Goal: Task Accomplishment & Management: Manage account settings

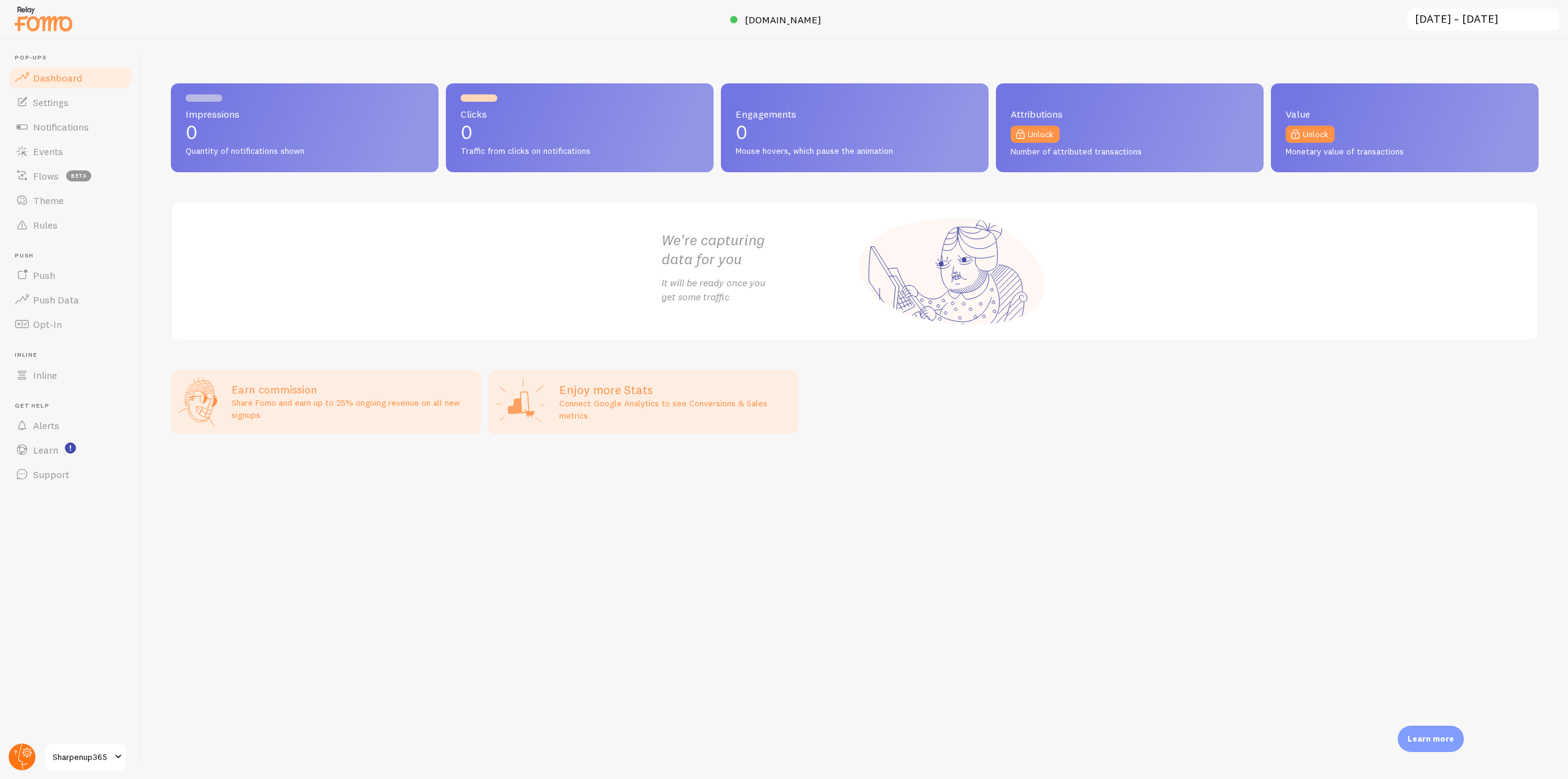
click at [25, 762] on circle at bounding box center [22, 757] width 27 height 27
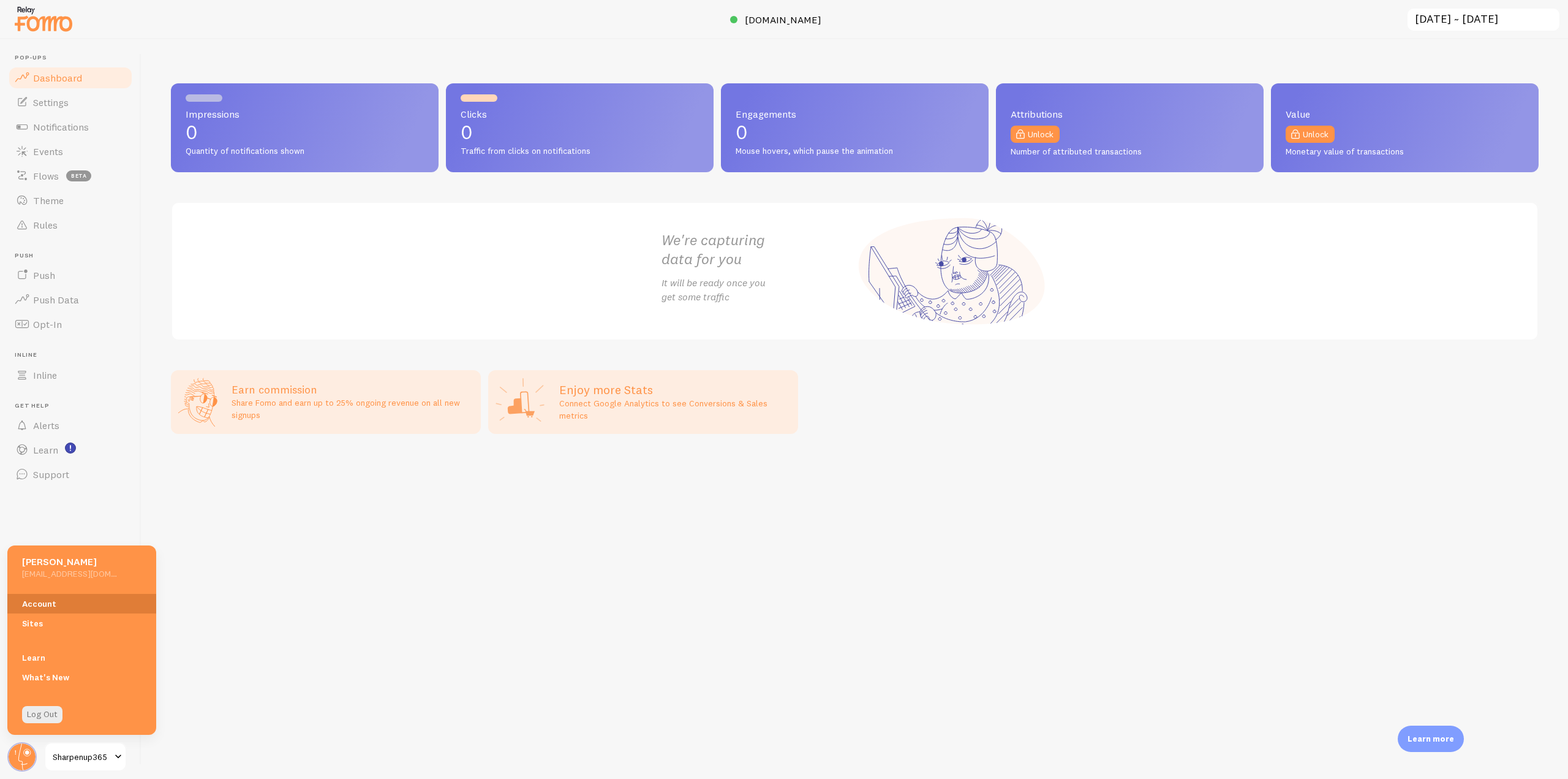
click at [69, 605] on link "Account" at bounding box center [82, 603] width 149 height 20
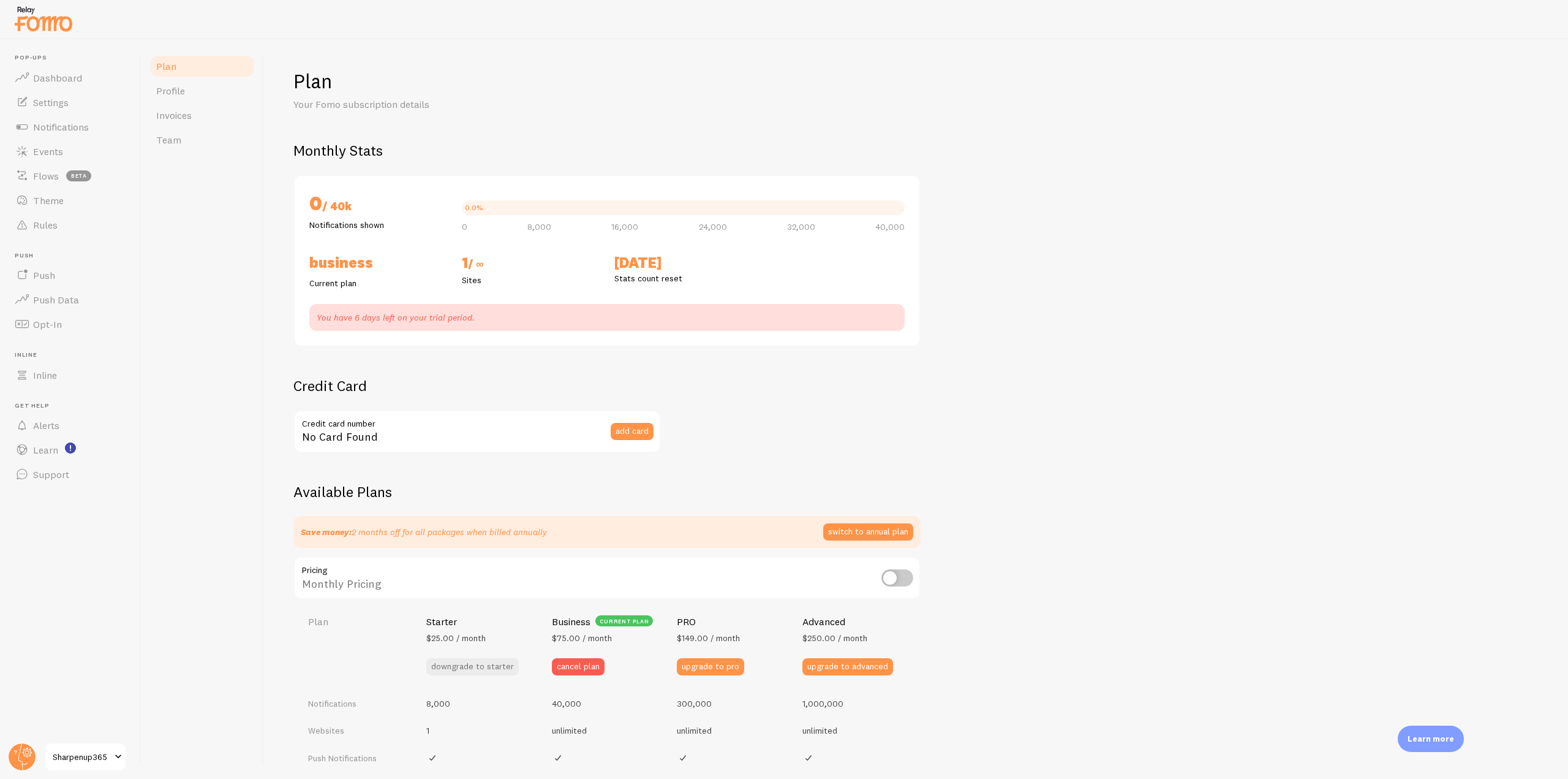
checkbox input "true"
click at [194, 96] on link "Profile" at bounding box center [203, 90] width 107 height 25
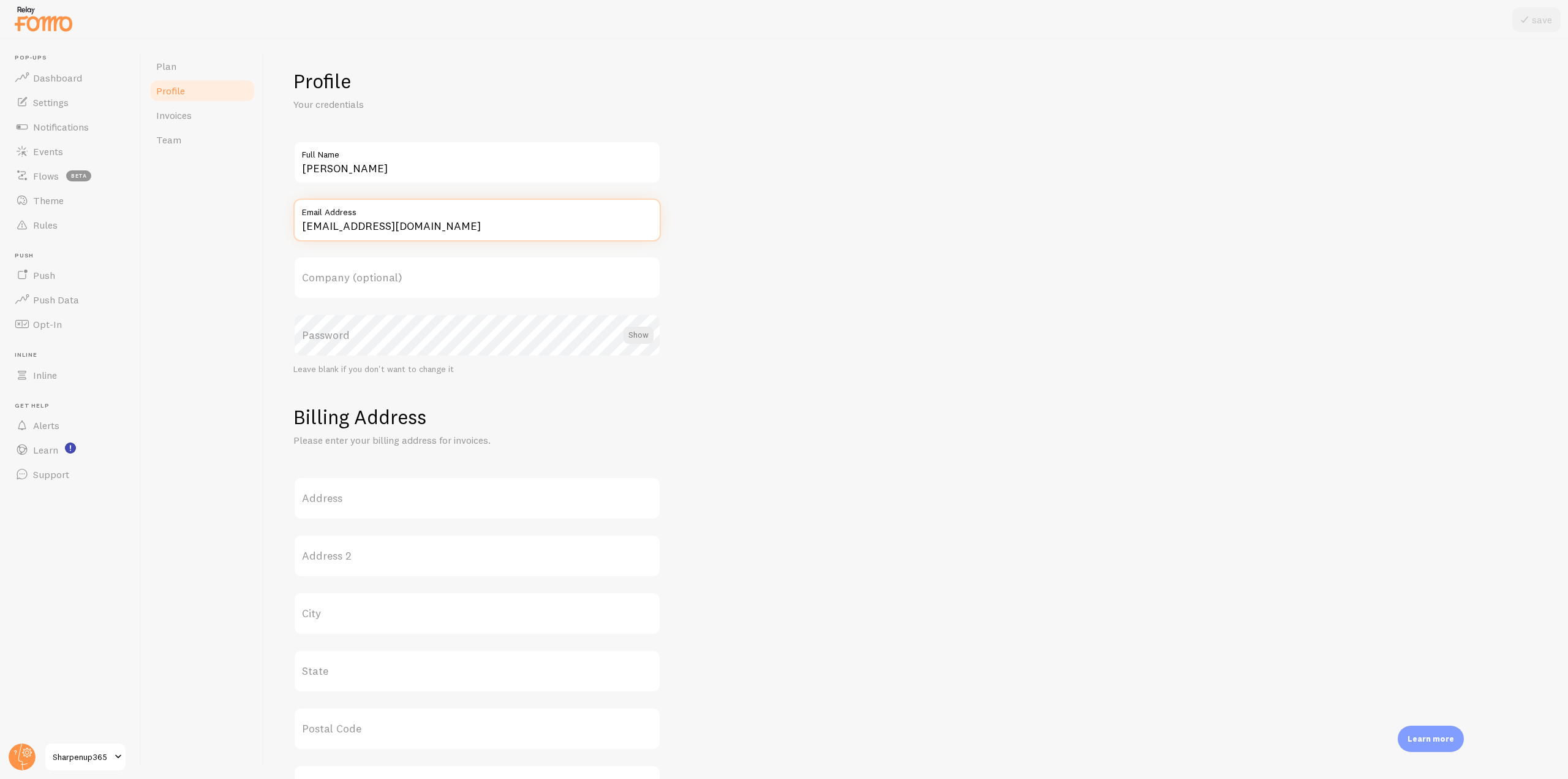
drag, startPoint x: 444, startPoint y: 227, endPoint x: 299, endPoint y: 235, distance: 145.2
click at [299, 235] on input "[EMAIL_ADDRESS][DOMAIN_NAME]" at bounding box center [477, 219] width 368 height 43
click at [226, 209] on div "Plan Profile Invoices Team" at bounding box center [202, 408] width 122 height 739
click at [182, 67] on link "Plan" at bounding box center [203, 66] width 107 height 25
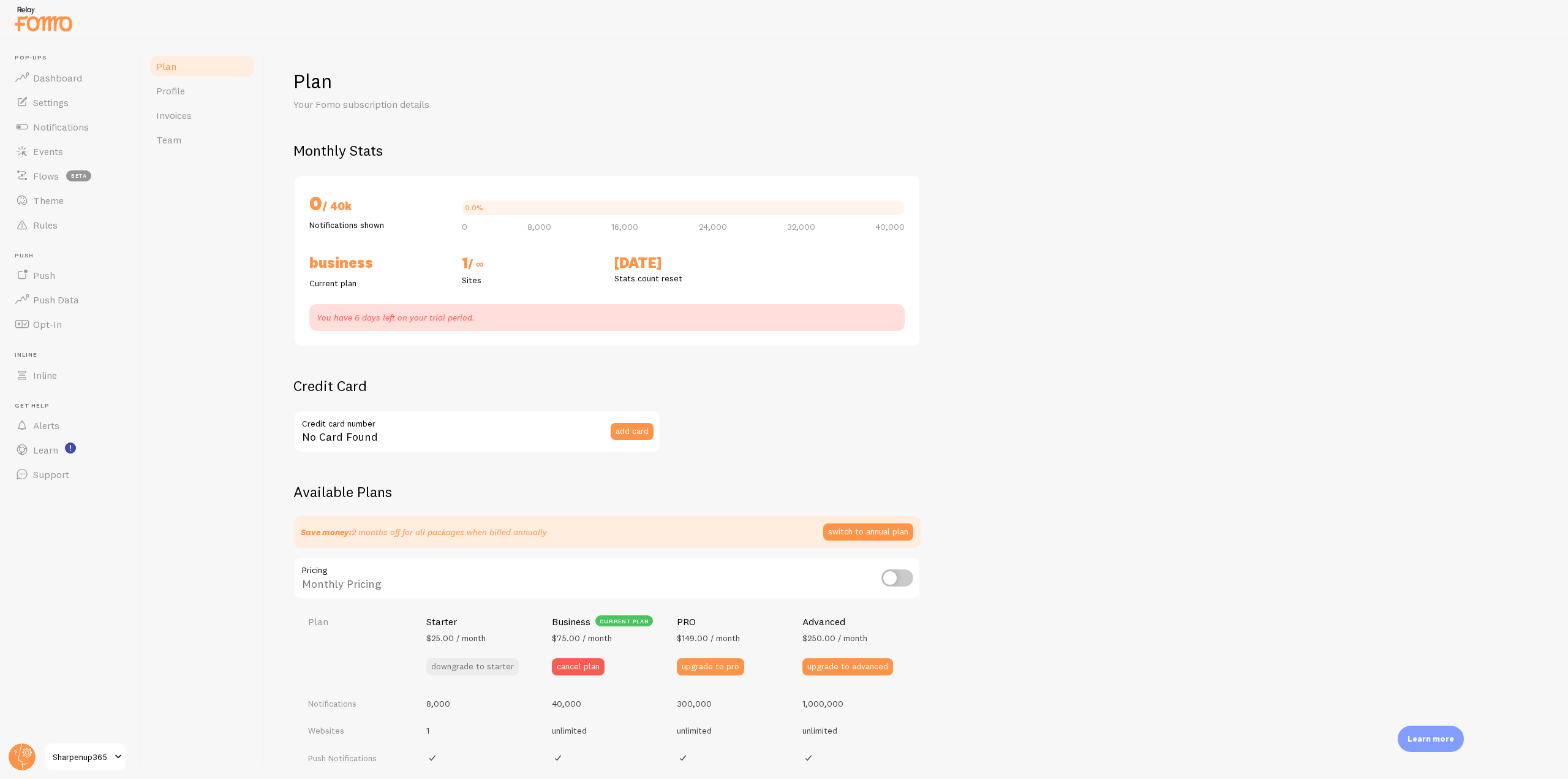
checkbox input "true"
